Goal: Navigation & Orientation: Go to known website

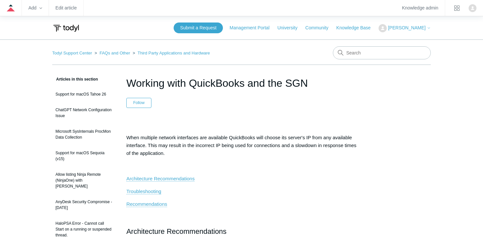
scroll to position [2008, 0]
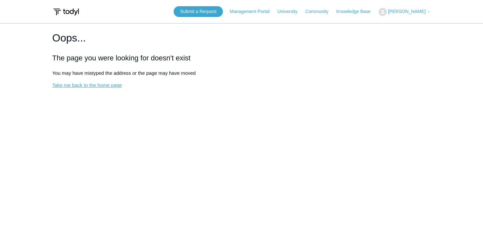
click at [83, 85] on link "Take me back to the home page" at bounding box center [86, 85] width 69 height 6
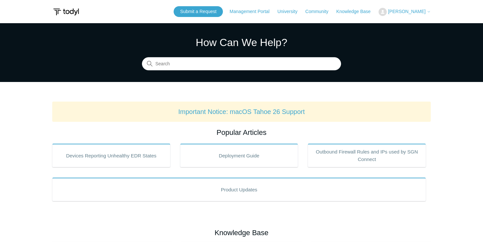
click at [429, 12] on icon at bounding box center [428, 12] width 4 height 4
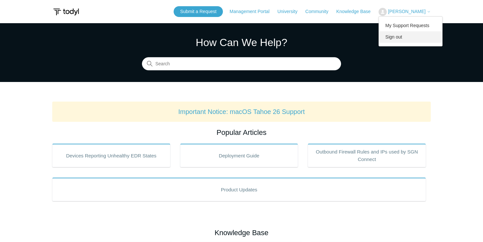
click at [414, 37] on link "Sign out" at bounding box center [411, 36] width 64 height 11
